Goal: Transaction & Acquisition: Purchase product/service

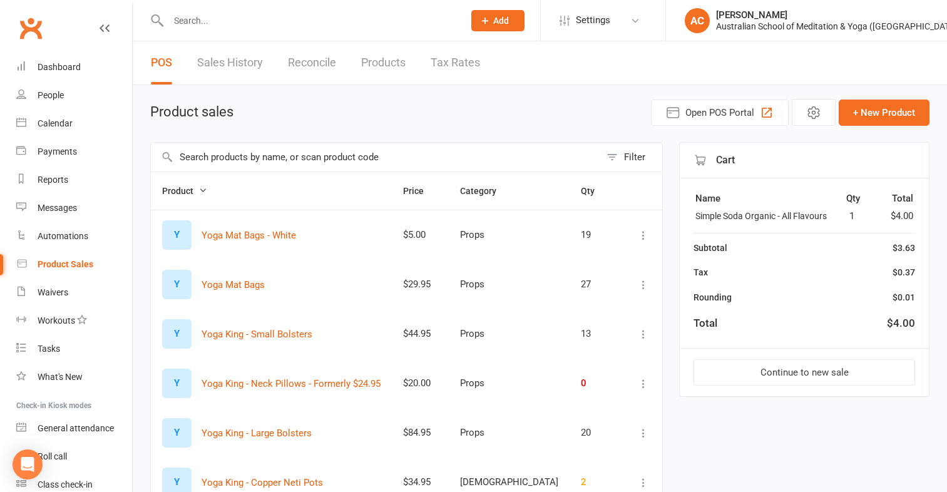
select select "100"
click at [190, 157] on input "text" at bounding box center [376, 157] width 450 height 29
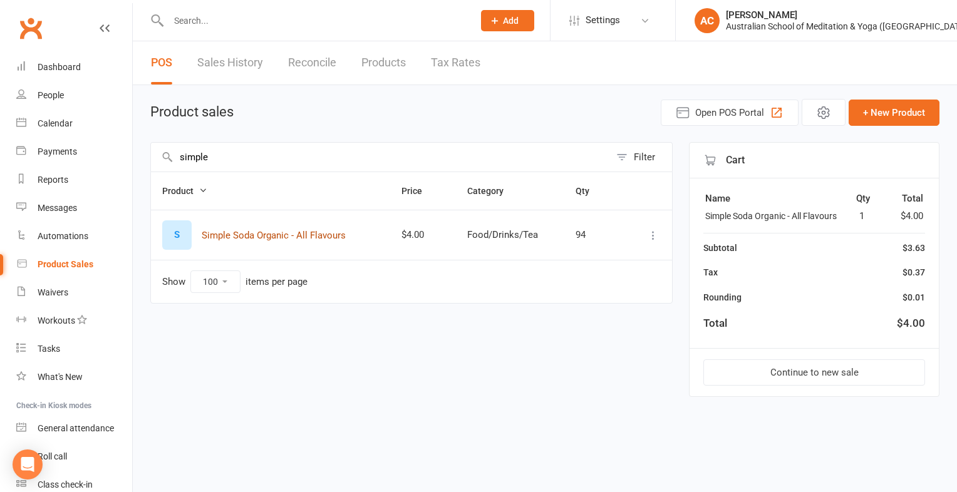
type input "simple"
click at [258, 238] on button "Simple Soda Organic - All Flavours" at bounding box center [274, 235] width 144 height 15
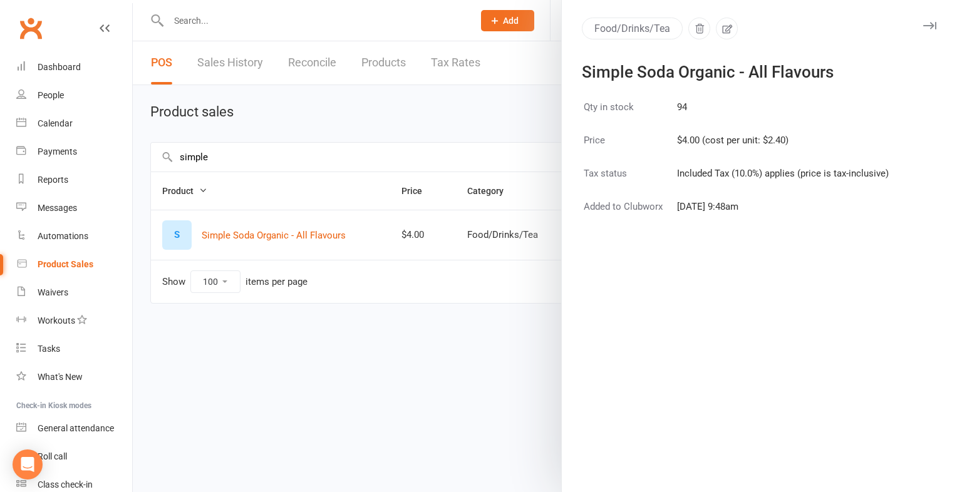
click at [480, 293] on div at bounding box center [545, 246] width 824 height 492
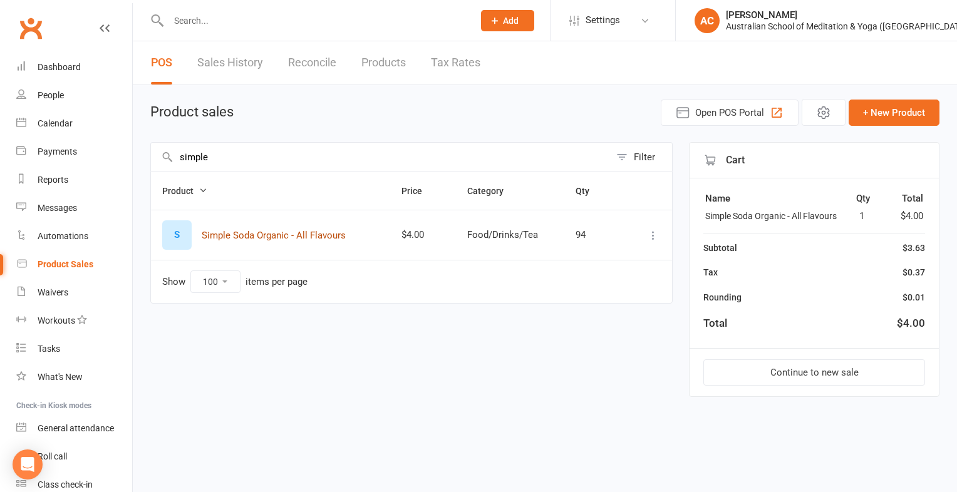
click at [288, 233] on button "Simple Soda Organic - All Flavours" at bounding box center [274, 235] width 144 height 15
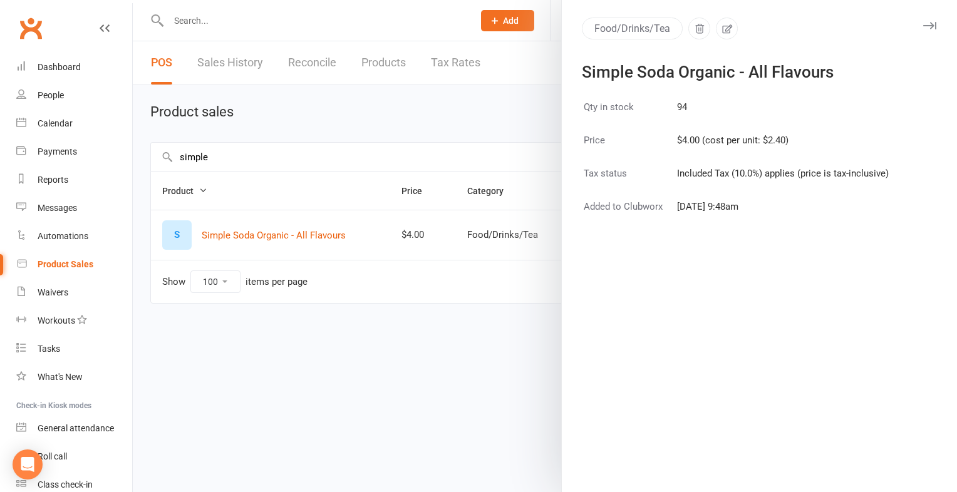
click at [442, 319] on div at bounding box center [545, 246] width 824 height 492
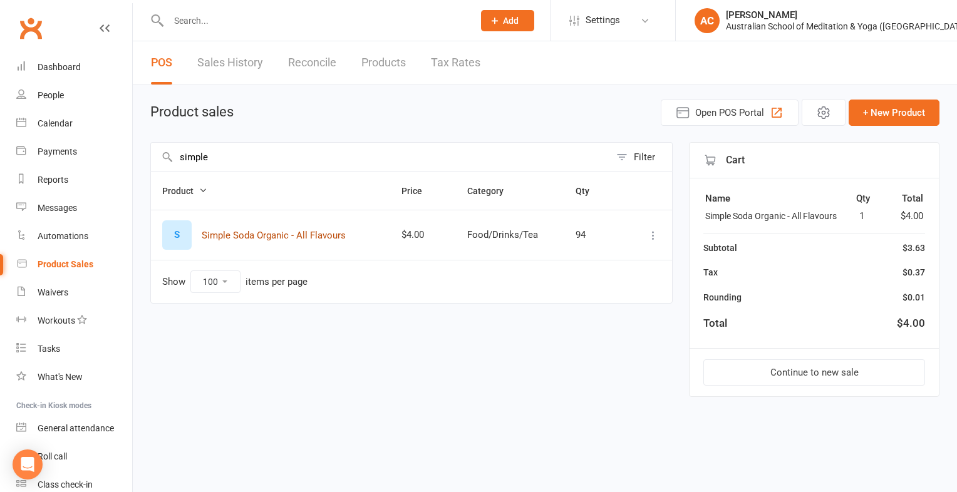
click at [222, 236] on button "Simple Soda Organic - All Flavours" at bounding box center [274, 235] width 144 height 15
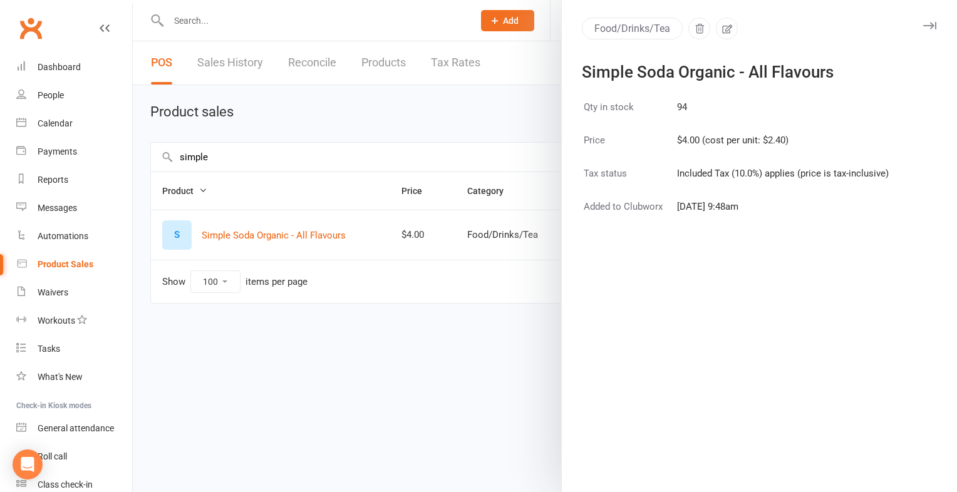
click at [317, 245] on div at bounding box center [545, 246] width 824 height 492
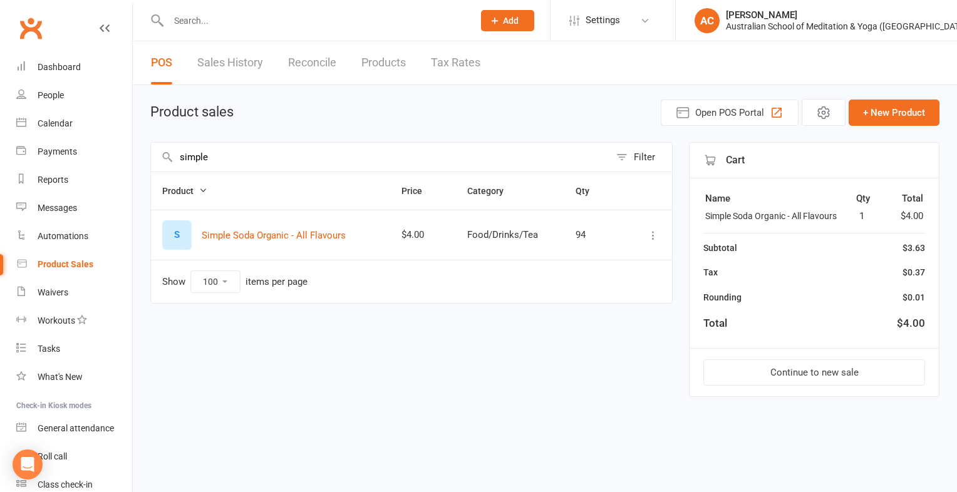
click at [587, 236] on div "94" at bounding box center [593, 235] width 36 height 11
click at [580, 240] on td "94" at bounding box center [593, 235] width 58 height 50
click at [838, 369] on button "Continue to new sale" at bounding box center [814, 372] width 222 height 26
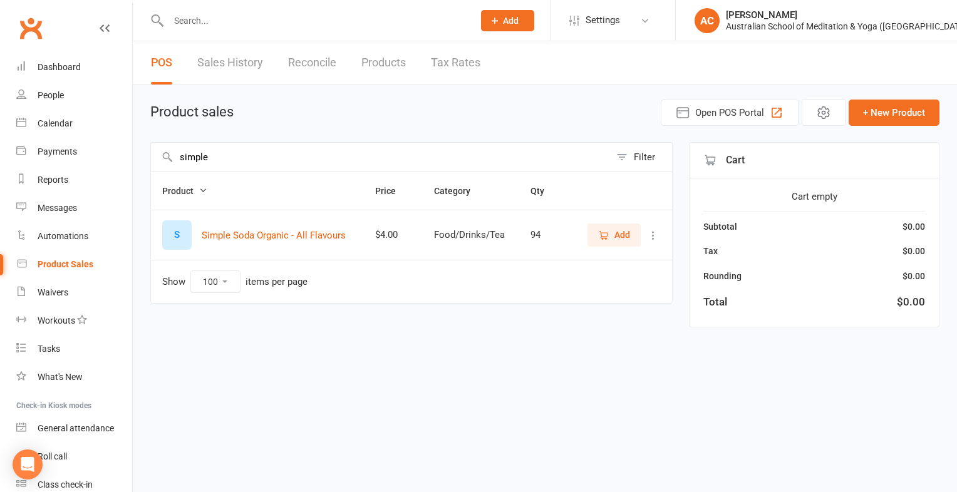
click at [610, 234] on span "Add" at bounding box center [614, 235] width 32 height 14
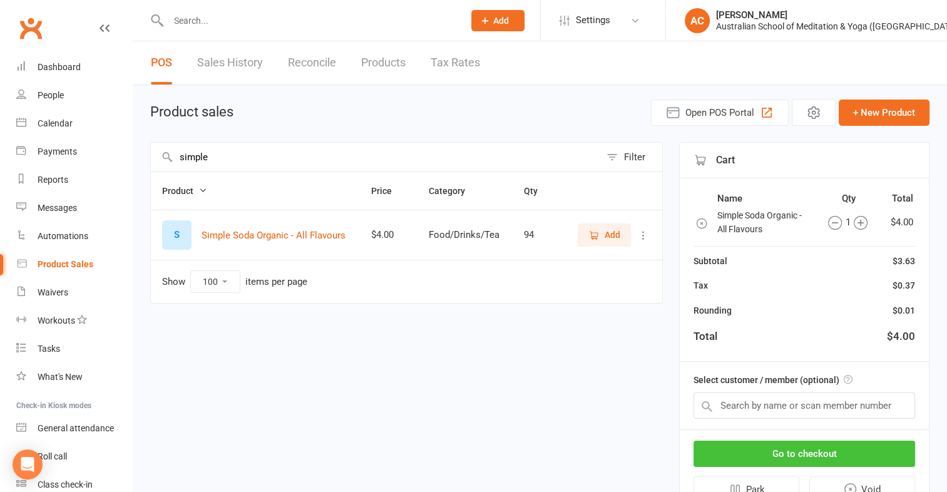
click at [866, 450] on button "Go to checkout" at bounding box center [805, 454] width 222 height 26
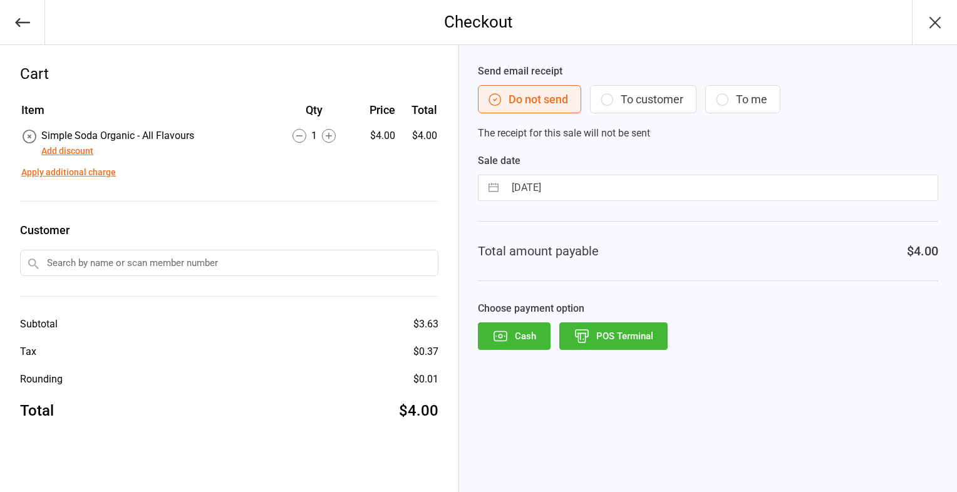
click at [617, 337] on button "POS Terminal" at bounding box center [613, 336] width 108 height 28
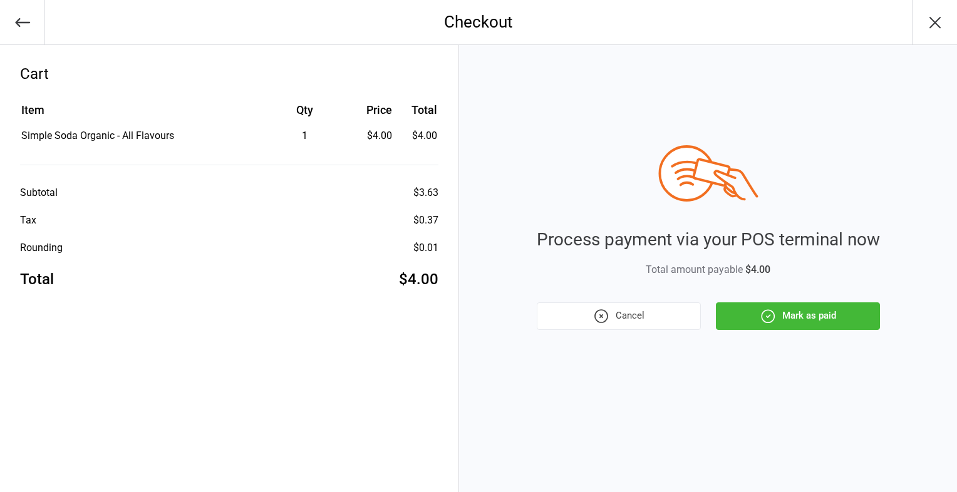
click at [769, 315] on icon "button" at bounding box center [768, 316] width 3 height 3
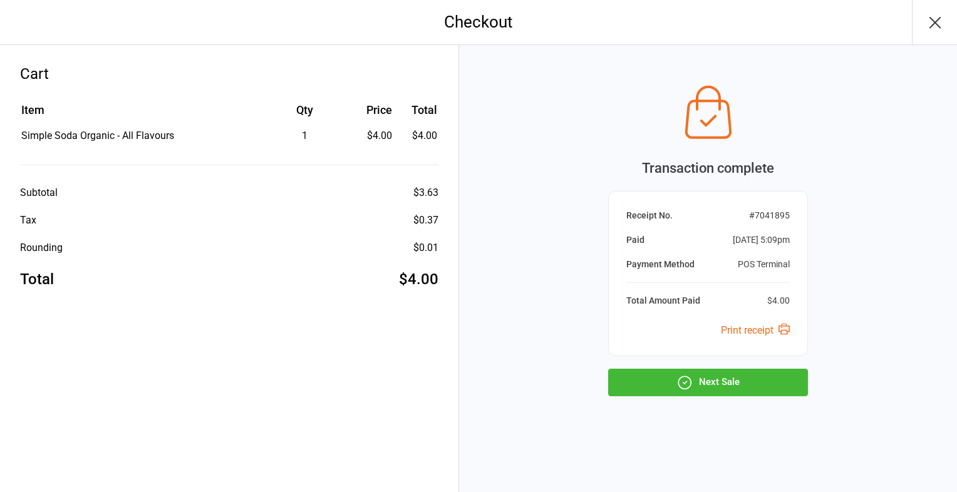
click at [769, 315] on div "Receipt No. # 7041895 Paid [DATE] 5:09pm Payment Method POS Terminal Total Amou…" at bounding box center [708, 273] width 200 height 165
click at [677, 384] on icon "button" at bounding box center [684, 382] width 16 height 16
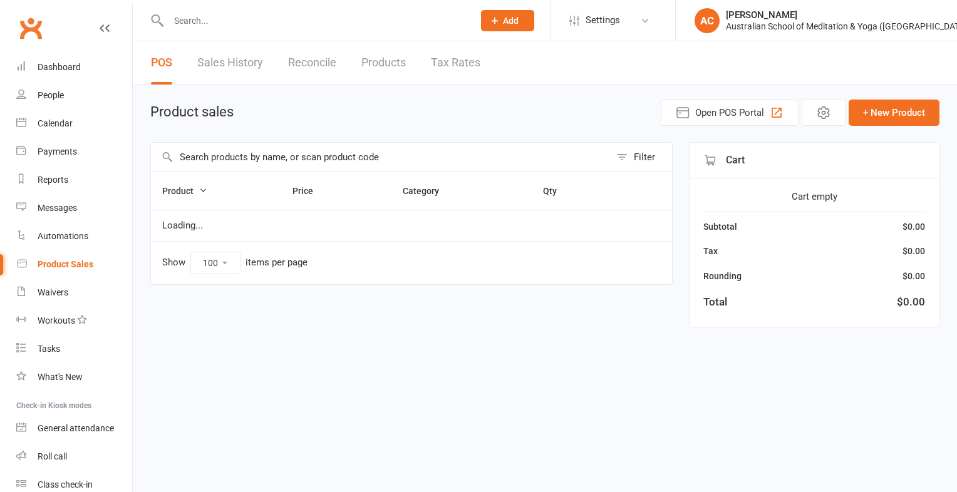
select select "100"
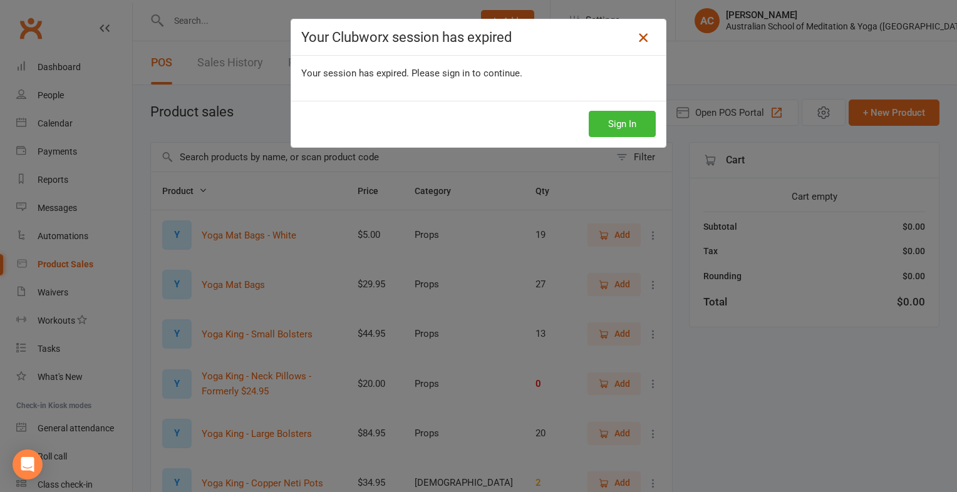
click at [641, 33] on icon at bounding box center [642, 37] width 15 height 15
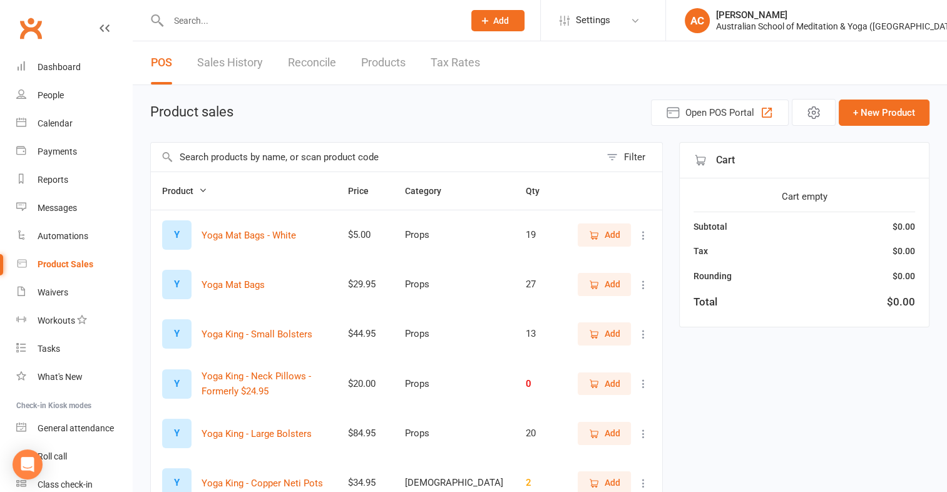
click at [201, 19] on input "text" at bounding box center [310, 21] width 291 height 18
type input "coco"
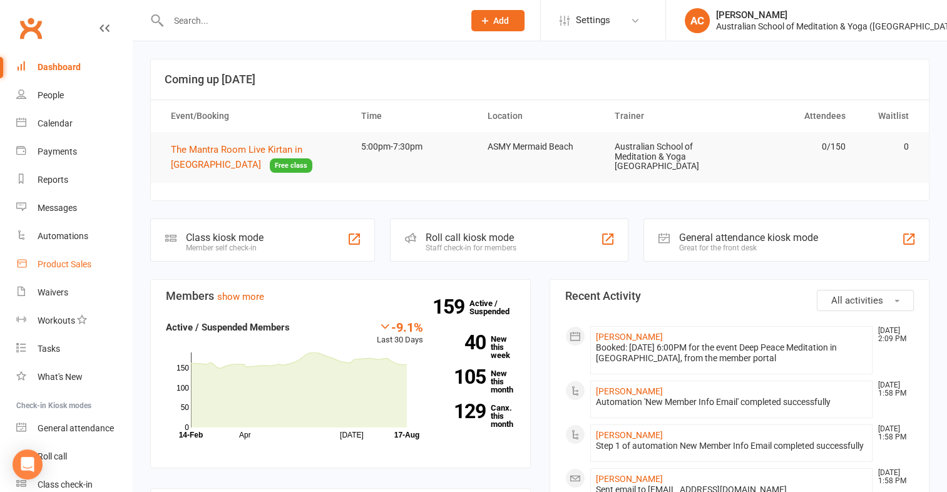
click at [75, 268] on div "Product Sales" at bounding box center [65, 264] width 54 height 10
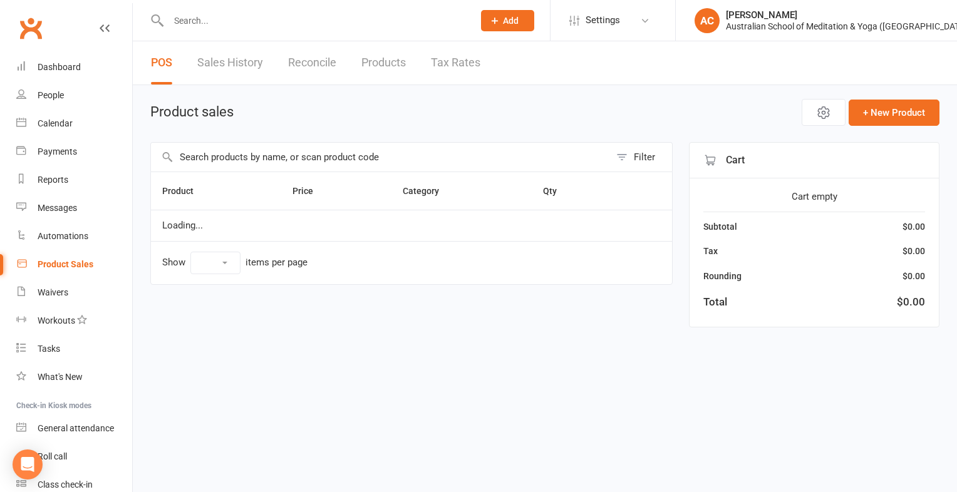
select select "100"
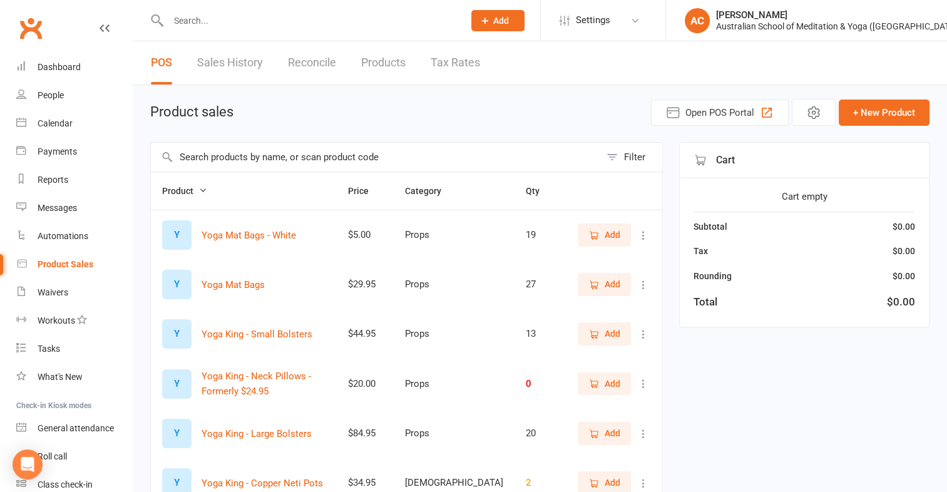
click at [289, 163] on input "text" at bounding box center [376, 157] width 450 height 29
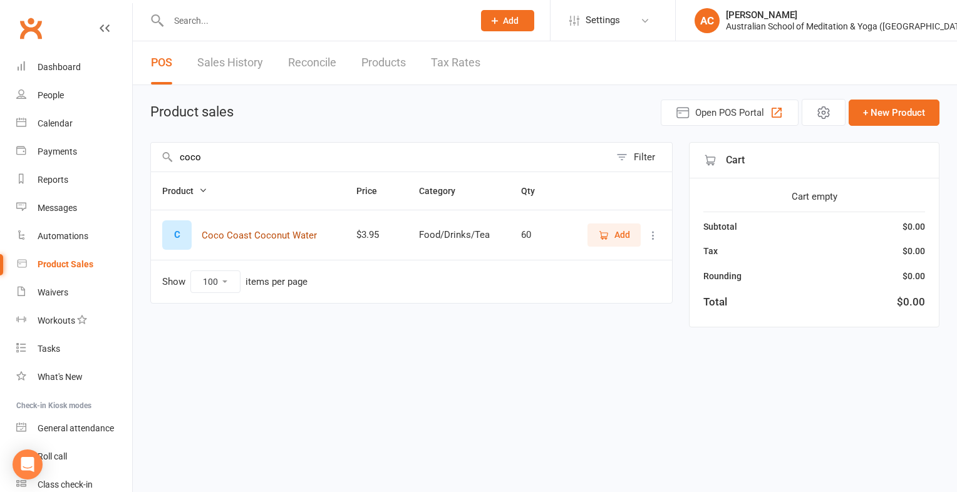
type input "coco"
click at [280, 232] on button "Coco Coast Coconut Water" at bounding box center [259, 235] width 115 height 15
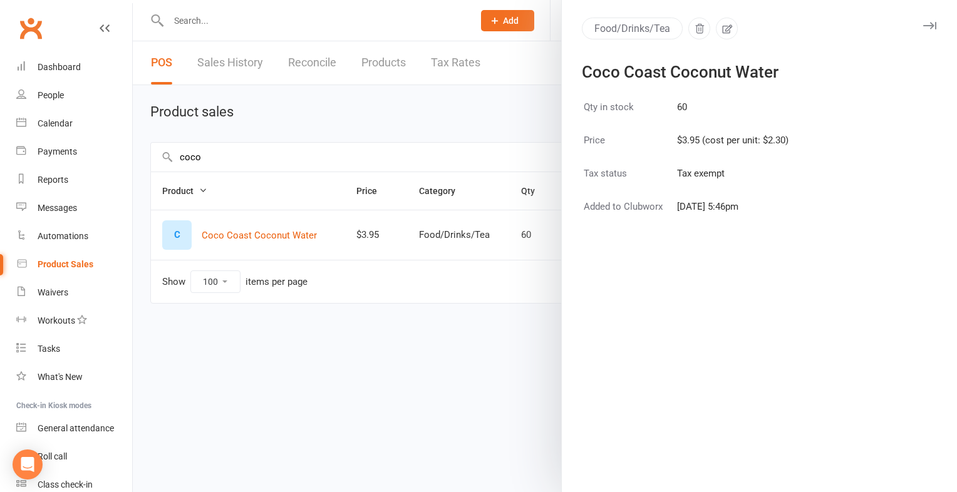
click at [292, 236] on div at bounding box center [545, 246] width 824 height 492
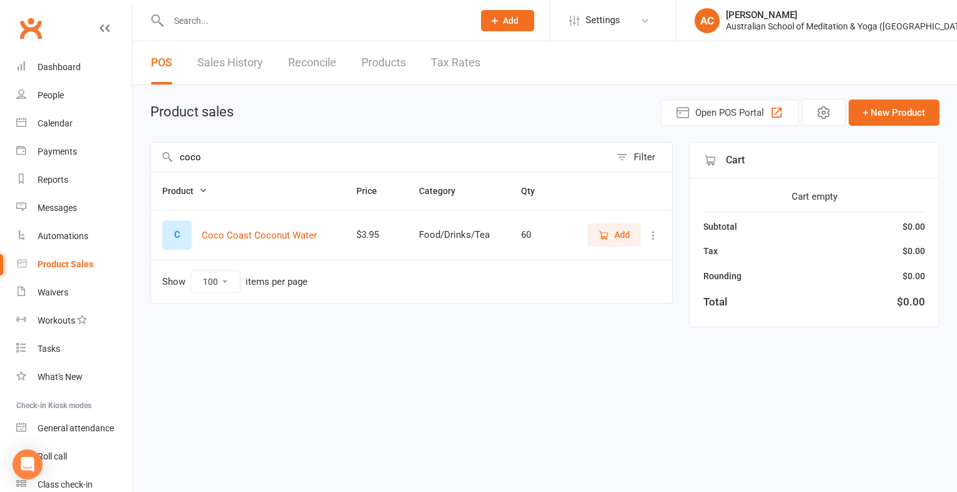
click at [609, 239] on icon "button" at bounding box center [603, 235] width 11 height 11
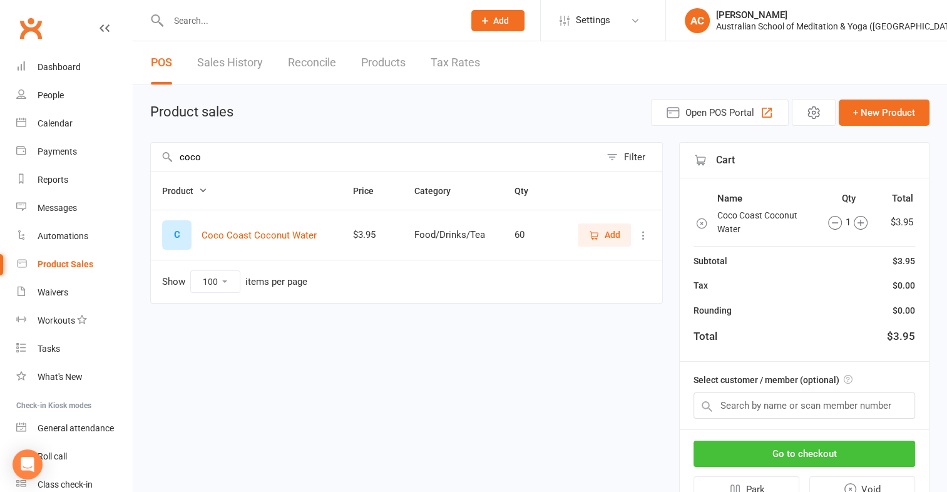
click at [810, 455] on button "Go to checkout" at bounding box center [805, 454] width 222 height 26
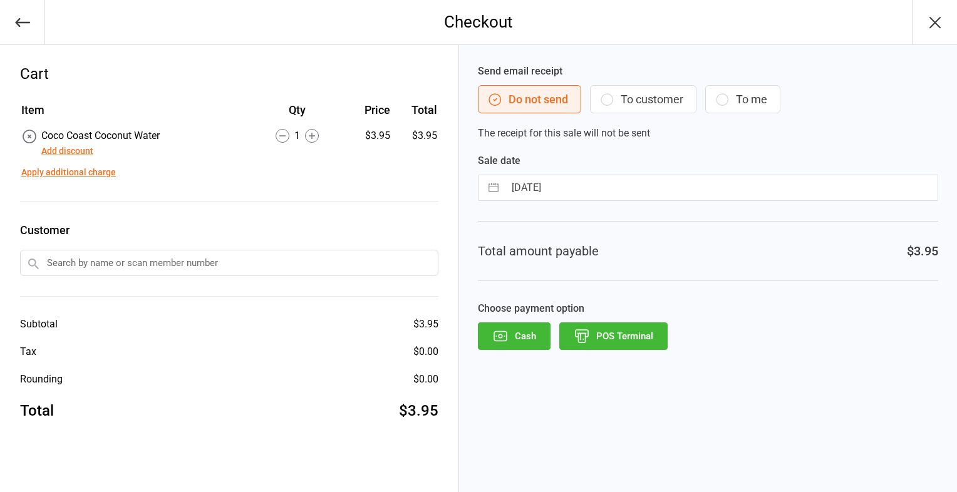
click at [615, 356] on div "Send email receipt Do not send To customer To me The receipt for this sale will…" at bounding box center [708, 268] width 498 height 447
click at [615, 342] on button "POS Terminal" at bounding box center [613, 336] width 108 height 28
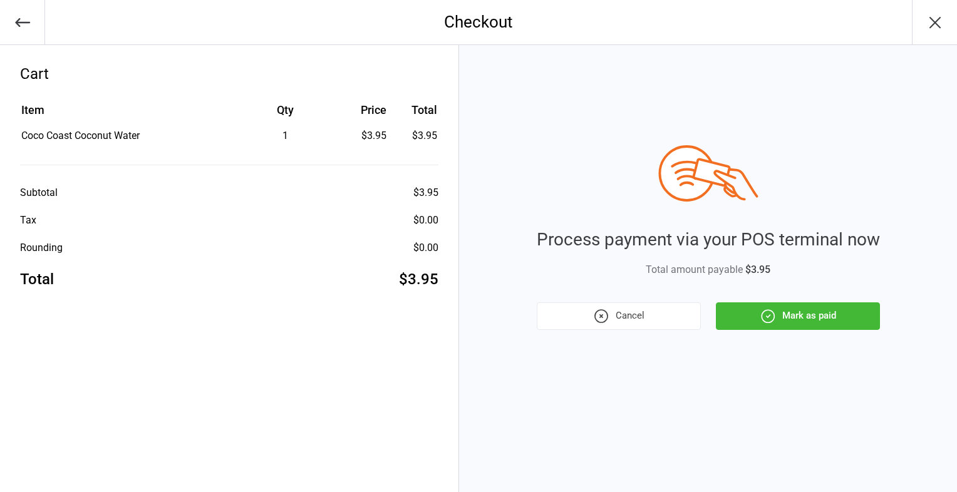
click at [805, 307] on button "Mark as paid" at bounding box center [798, 316] width 164 height 28
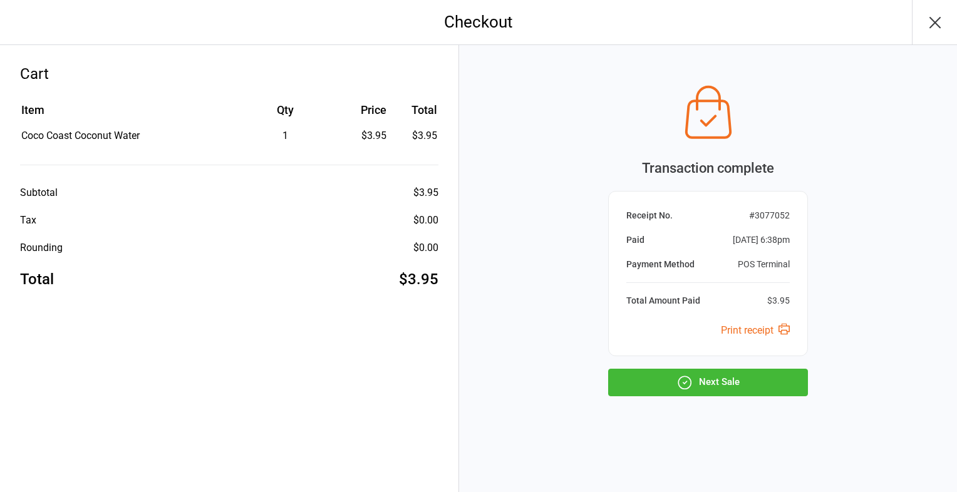
click at [719, 388] on button "Next Sale" at bounding box center [708, 383] width 200 height 28
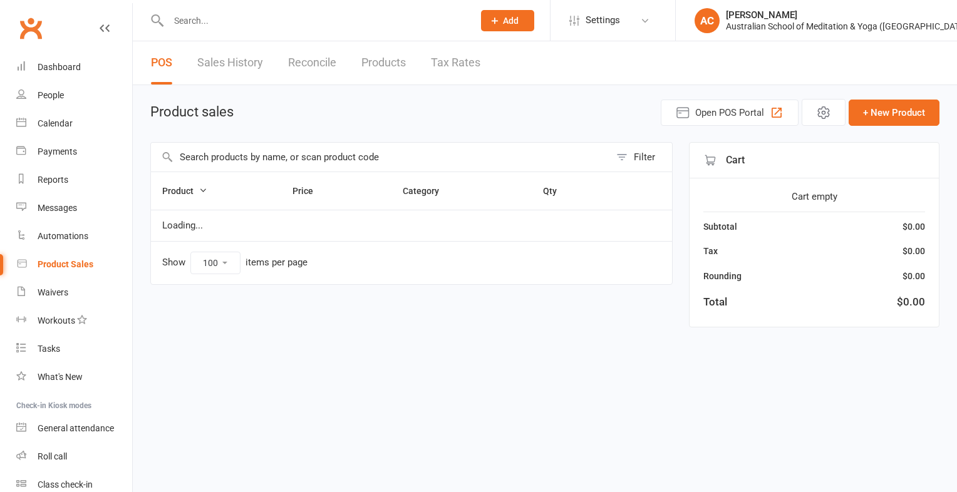
select select "100"
